Goal: Find specific page/section: Find specific page/section

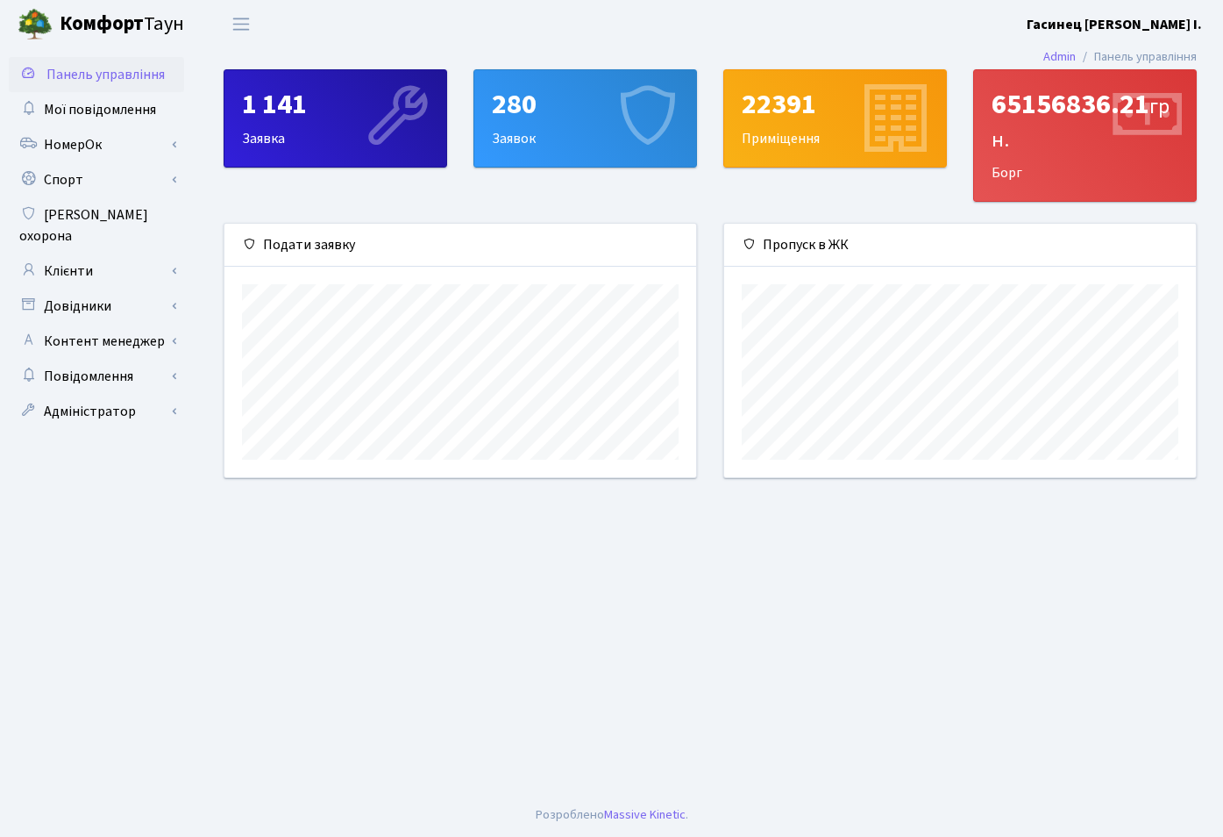
scroll to position [253, 472]
click at [71, 253] on link "Клієнти" at bounding box center [96, 270] width 175 height 35
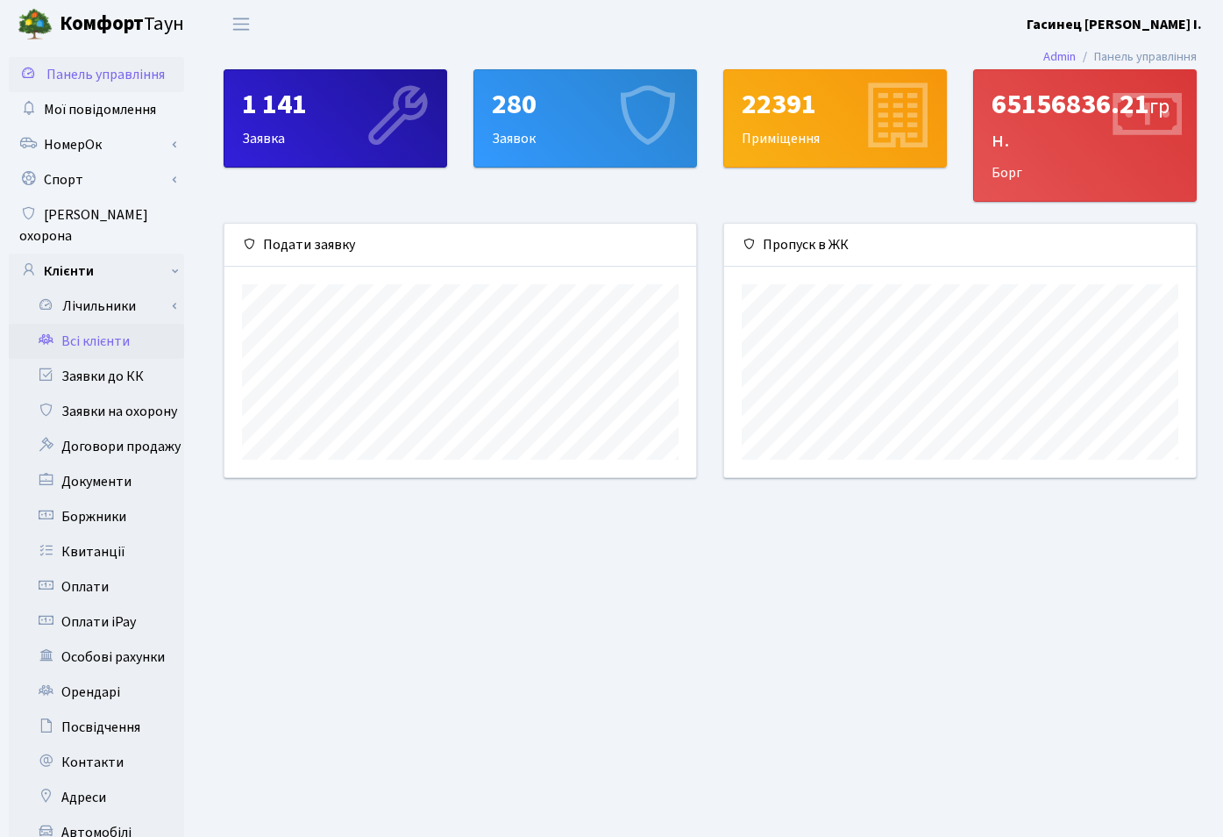
click at [92, 324] on link "Всі клієнти" at bounding box center [96, 341] width 175 height 35
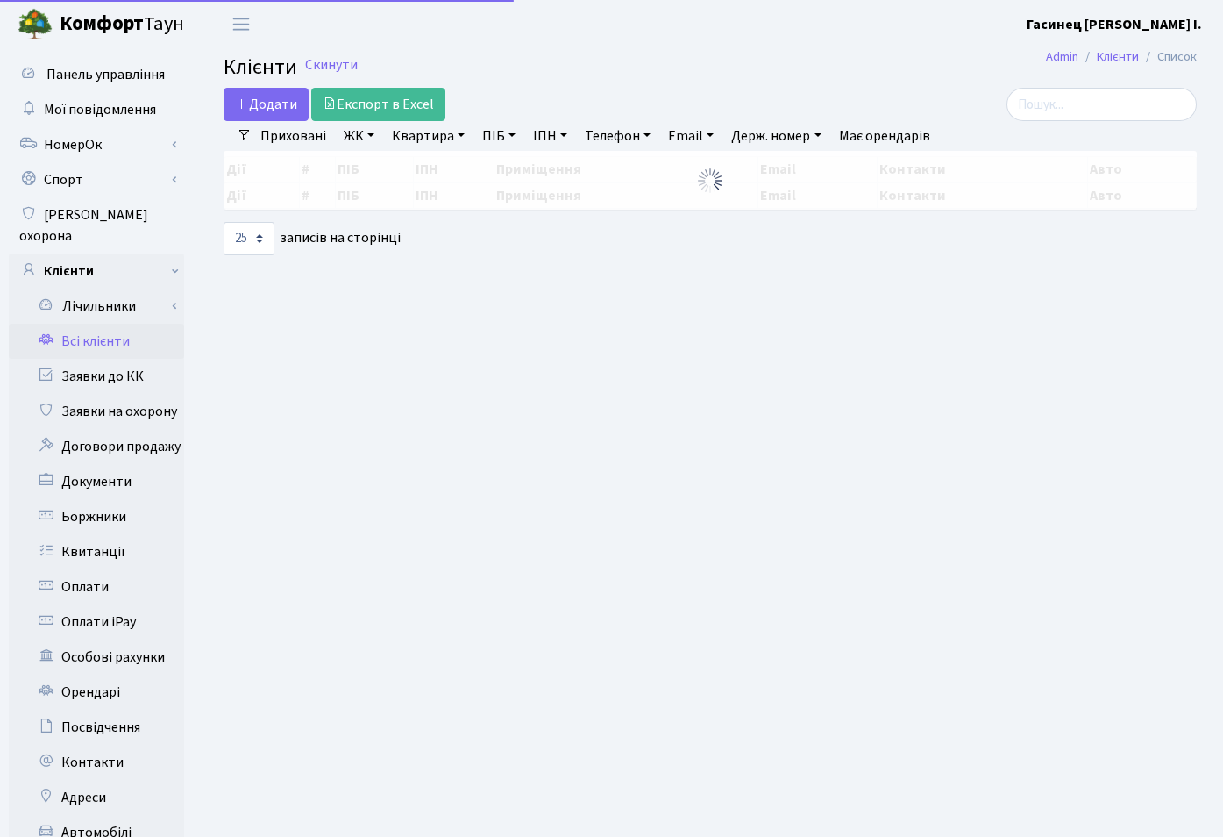
select select "25"
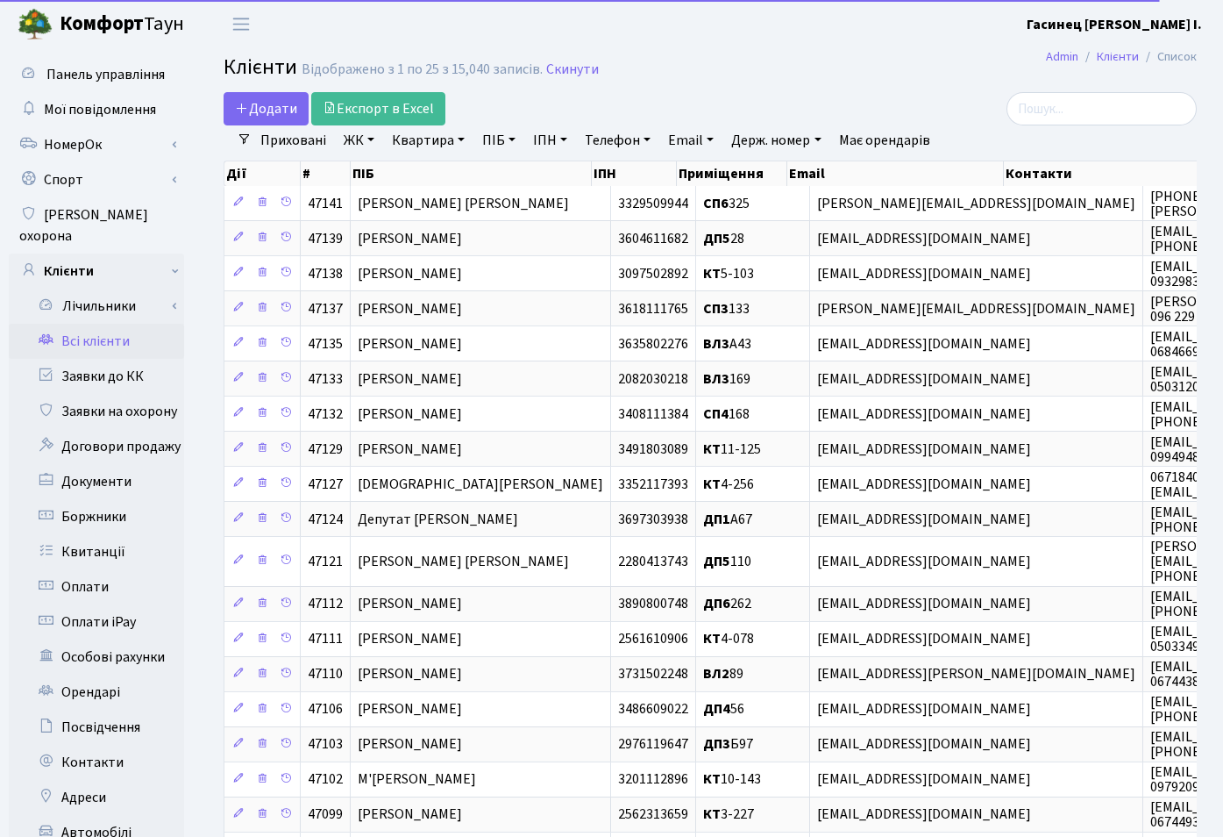
click at [443, 142] on link "Квартира" at bounding box center [428, 140] width 87 height 30
click at [429, 176] on input "text" at bounding box center [437, 174] width 103 height 33
type input "17-82"
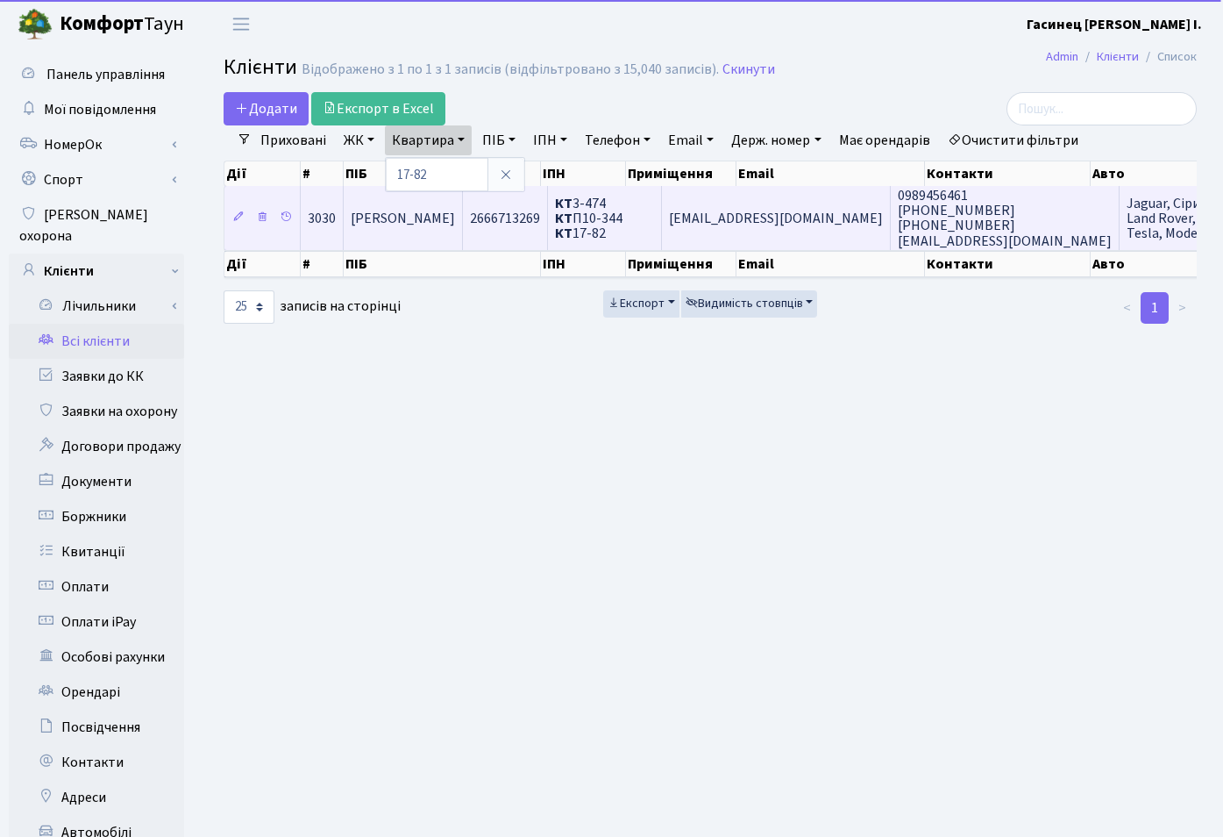
click at [455, 225] on span "[PERSON_NAME]" at bounding box center [403, 218] width 104 height 19
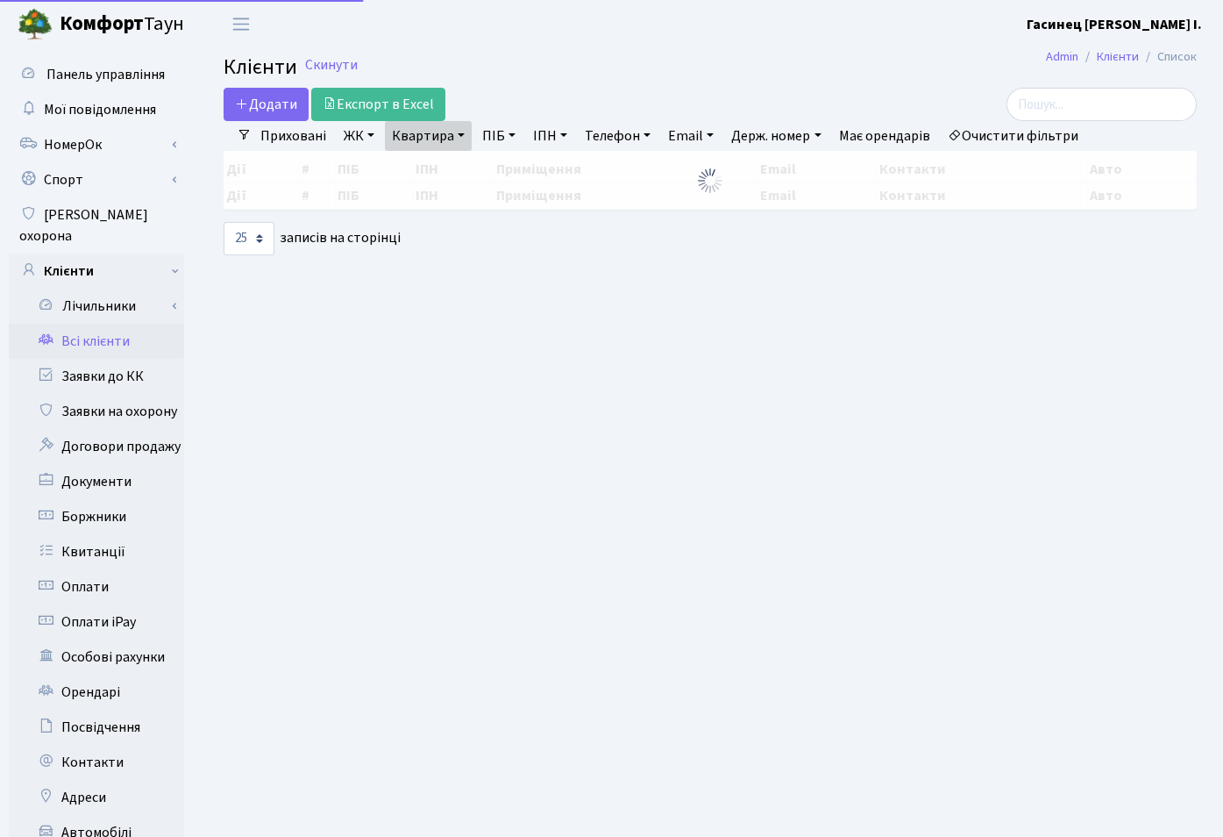
select select "25"
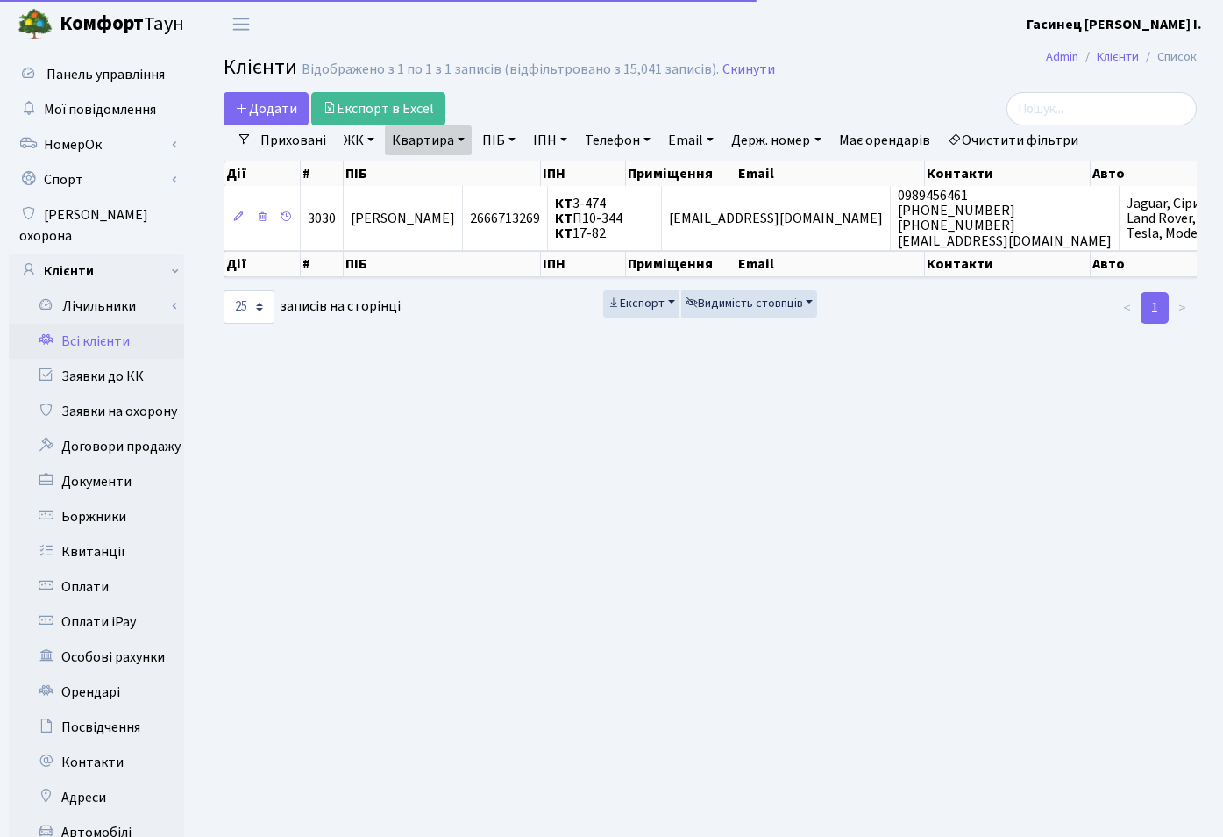
click at [454, 137] on link "Квартира" at bounding box center [428, 140] width 87 height 30
drag, startPoint x: 446, startPoint y: 173, endPoint x: 300, endPoint y: 166, distance: 146.6
click at [386, 166] on input "17-82" at bounding box center [437, 174] width 103 height 33
type input "16-102"
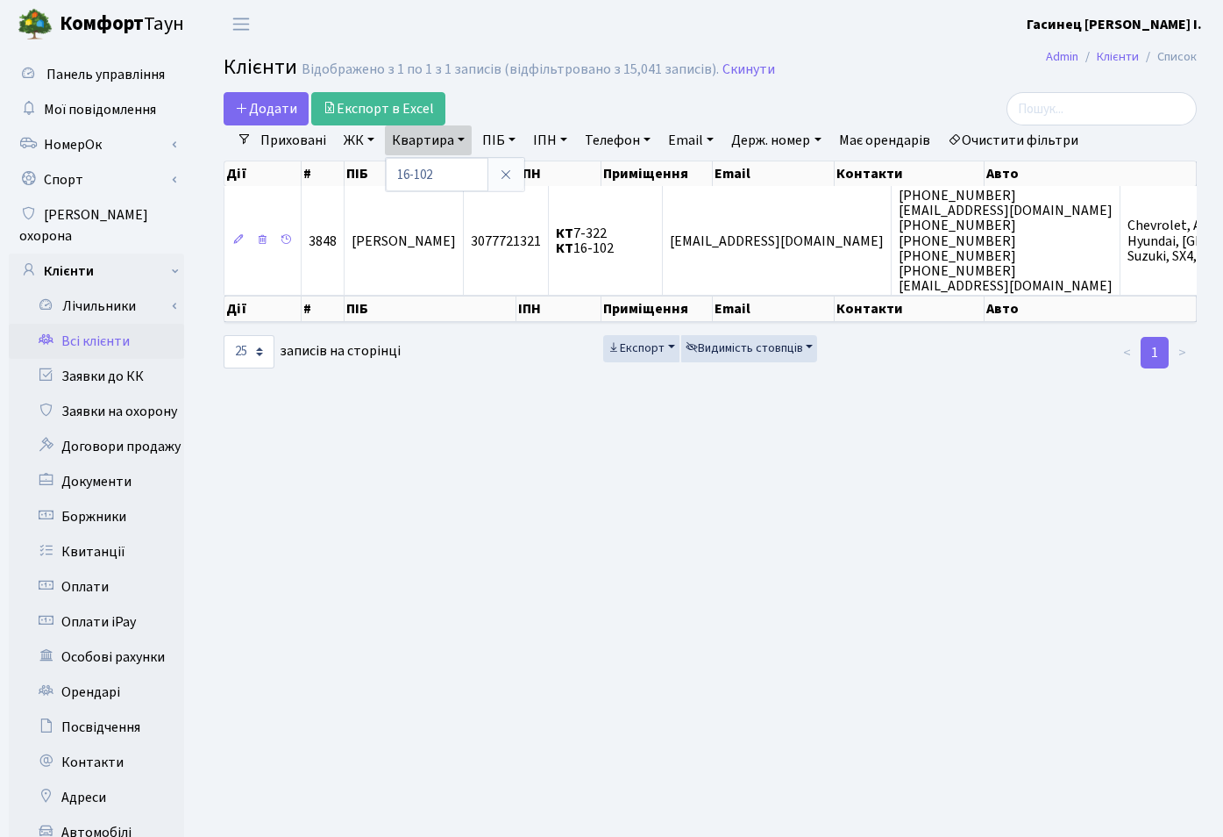
drag, startPoint x: 602, startPoint y: 483, endPoint x: 605, endPoint y: 474, distance: 9.2
click at [602, 482] on main "Admin Клієнти Список Клієнти Відображено з 1 по 1 з 1 записів (відфільтровано з…" at bounding box center [710, 558] width 1026 height 1021
